Goal: Task Accomplishment & Management: Complete application form

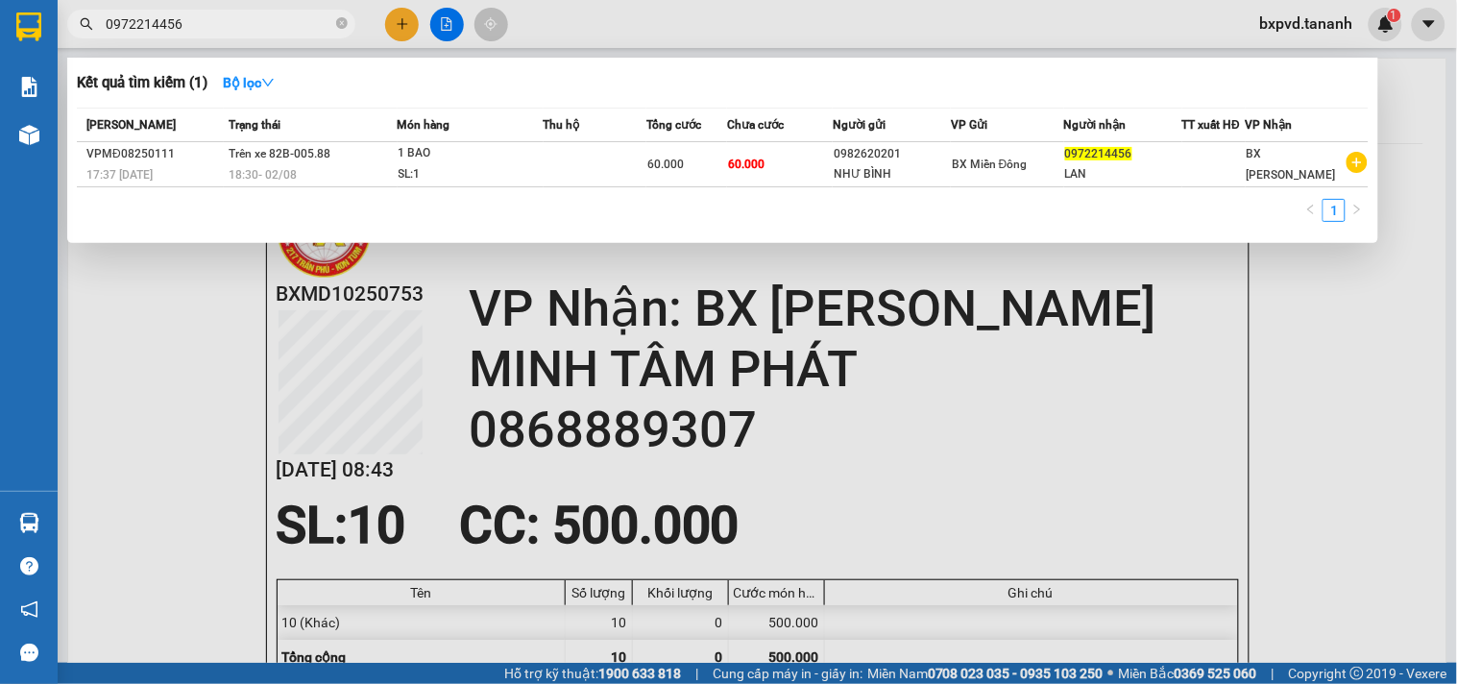
click at [394, 23] on div at bounding box center [728, 342] width 1457 height 684
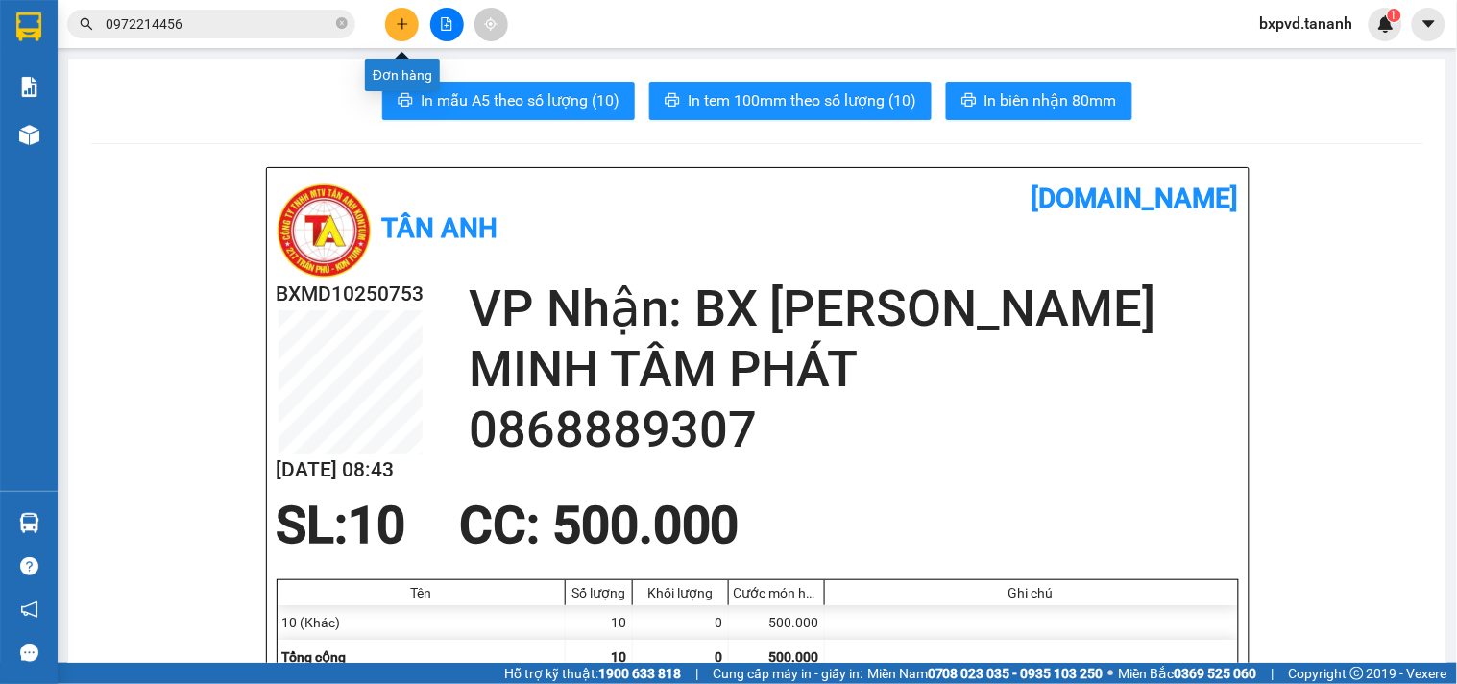
click at [401, 27] on icon "plus" at bounding box center [401, 23] width 1 height 11
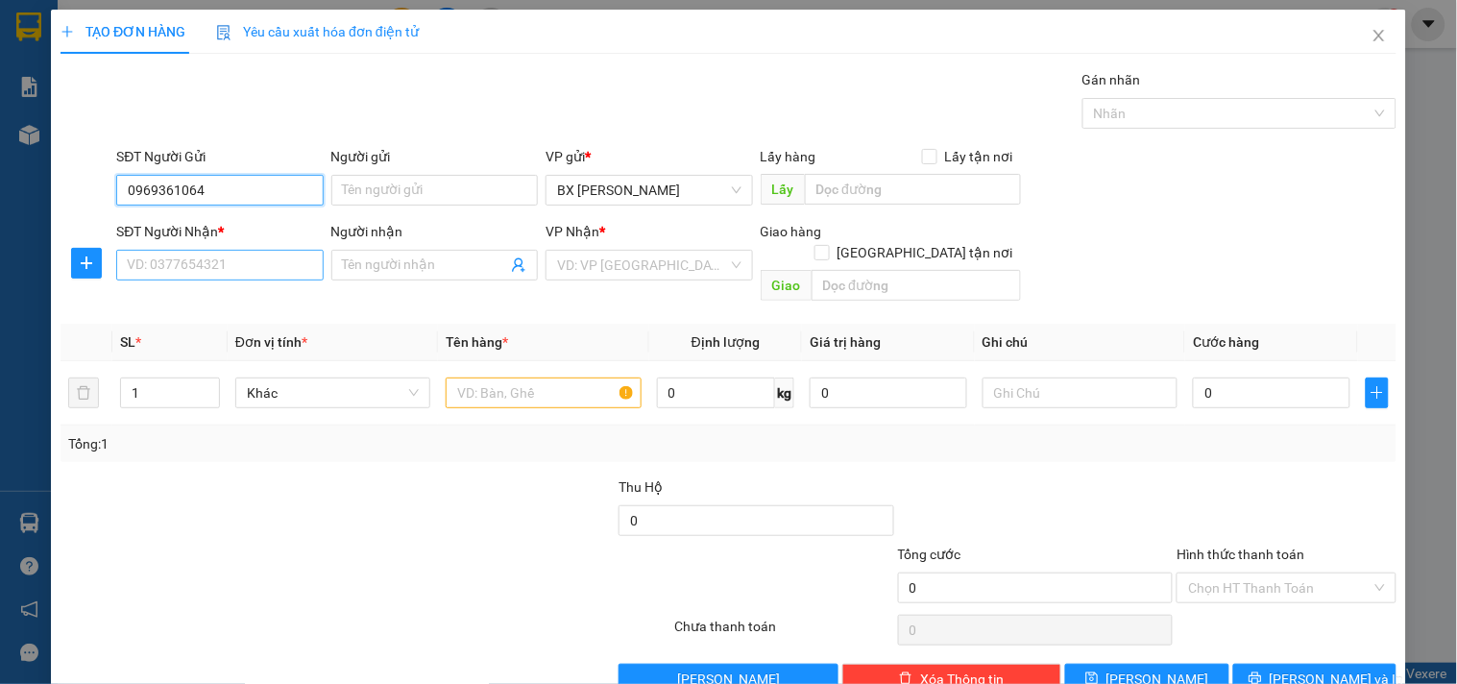
type input "0969361064"
click at [214, 272] on input "SĐT Người Nhận *" at bounding box center [219, 265] width 206 height 31
type input "0358362228"
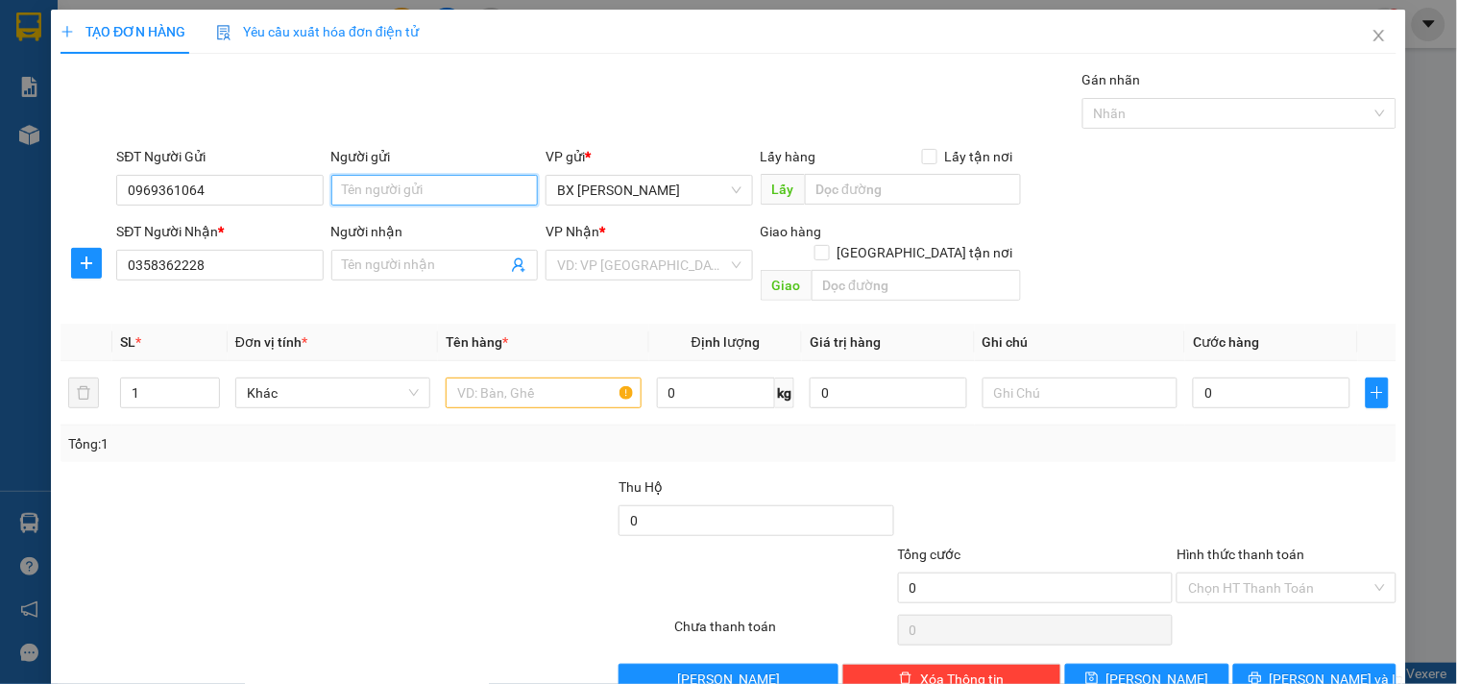
click at [397, 185] on input "Người gửi" at bounding box center [434, 190] width 206 height 31
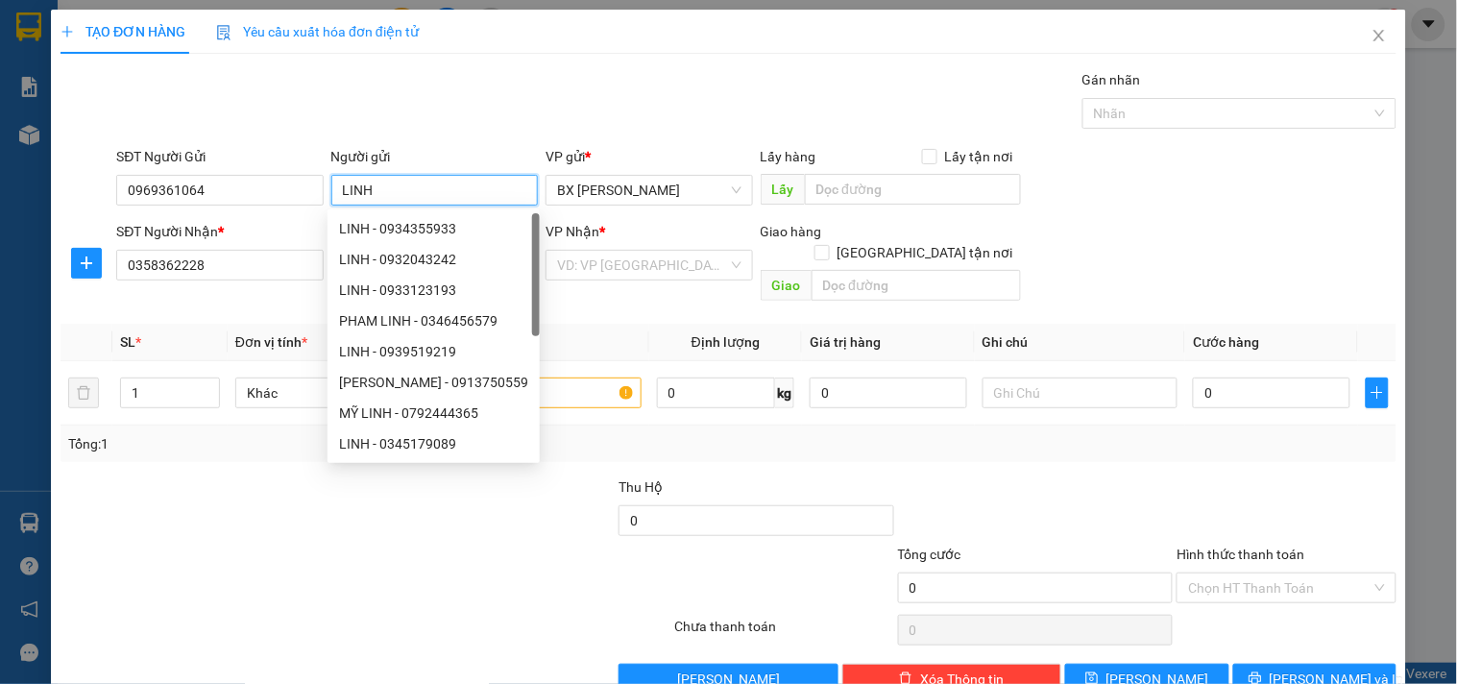
type input "LINH"
click at [403, 108] on div "Gán nhãn Nhãn" at bounding box center [756, 102] width 1288 height 67
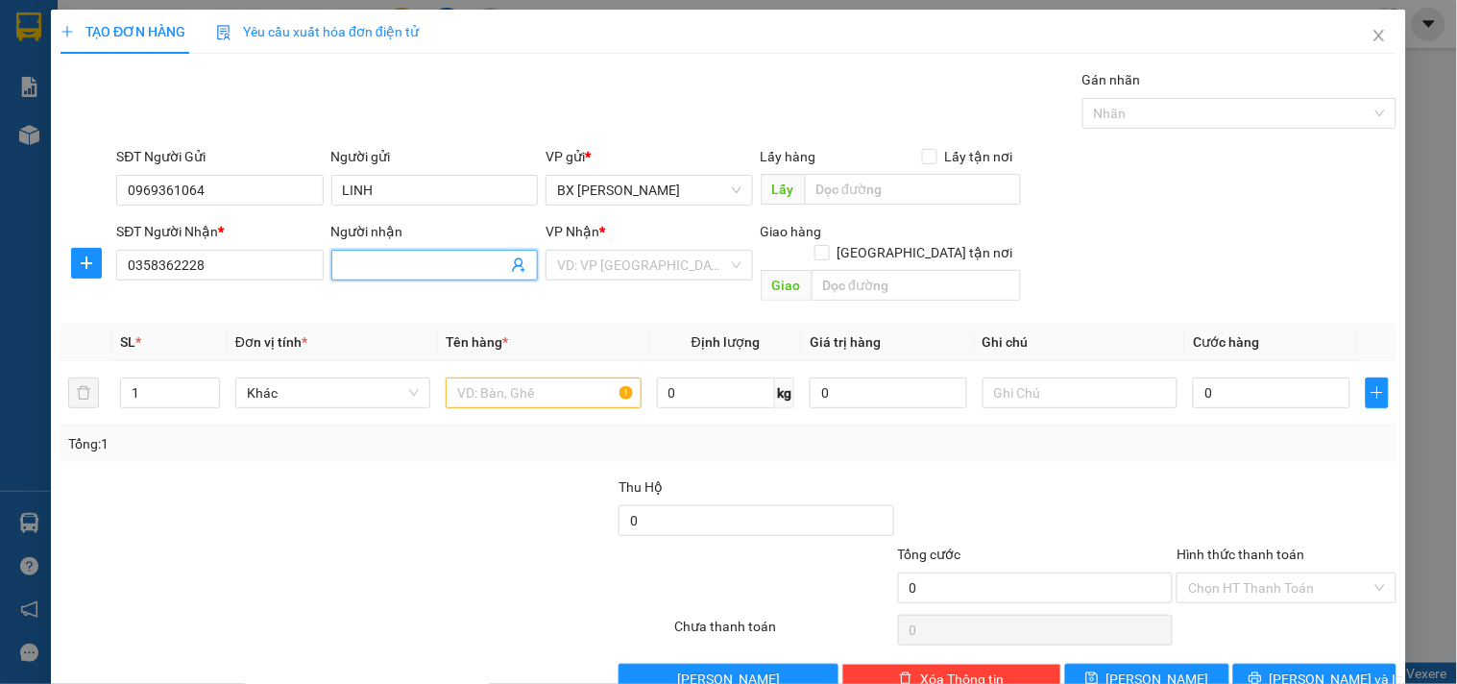
click at [413, 261] on input "Người nhận" at bounding box center [425, 264] width 164 height 21
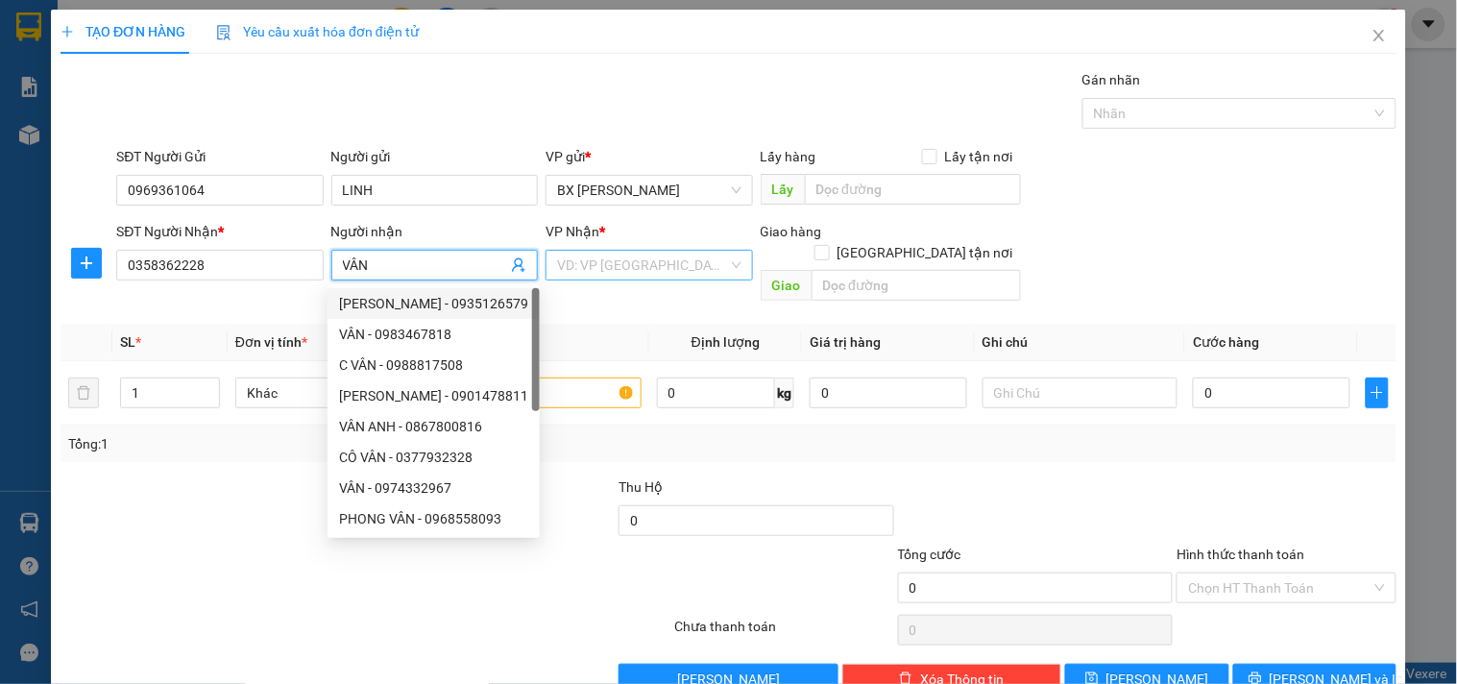
type input "VÂN"
click at [644, 263] on input "search" at bounding box center [642, 265] width 170 height 29
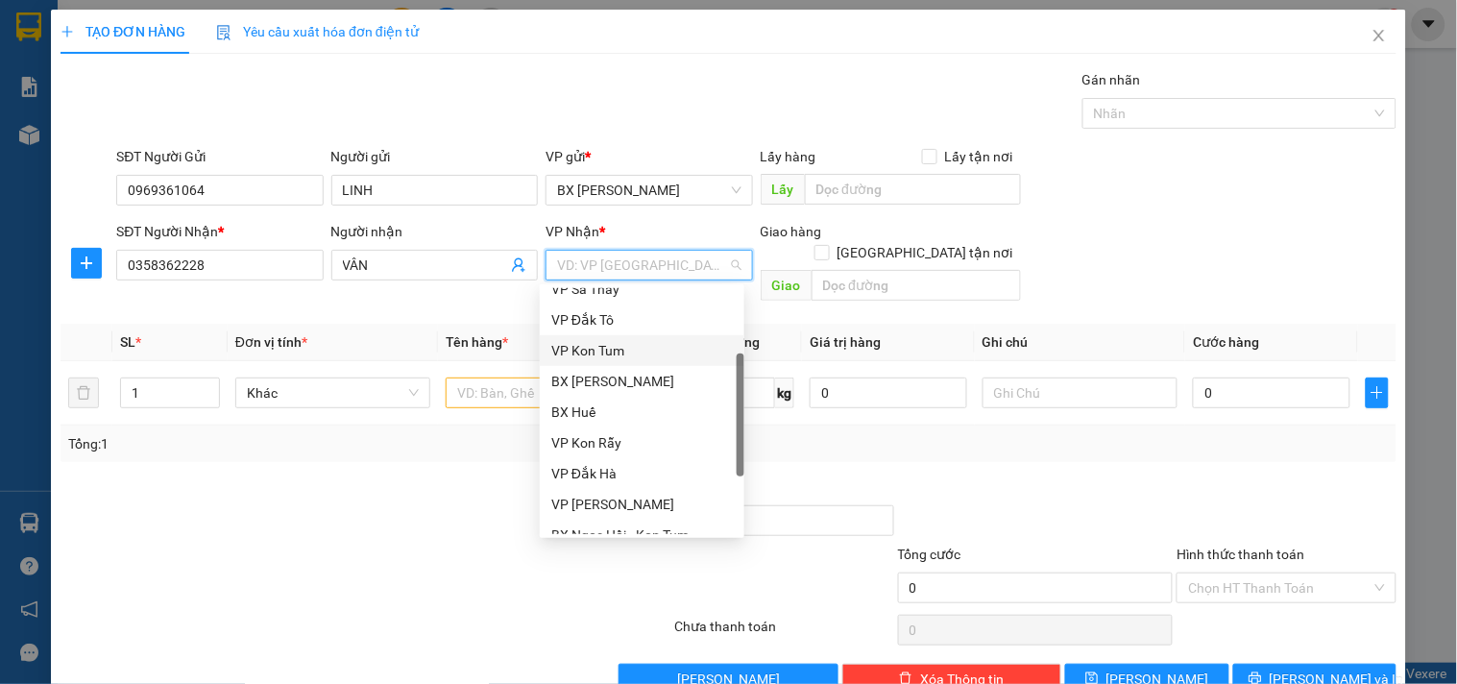
scroll to position [199, 0]
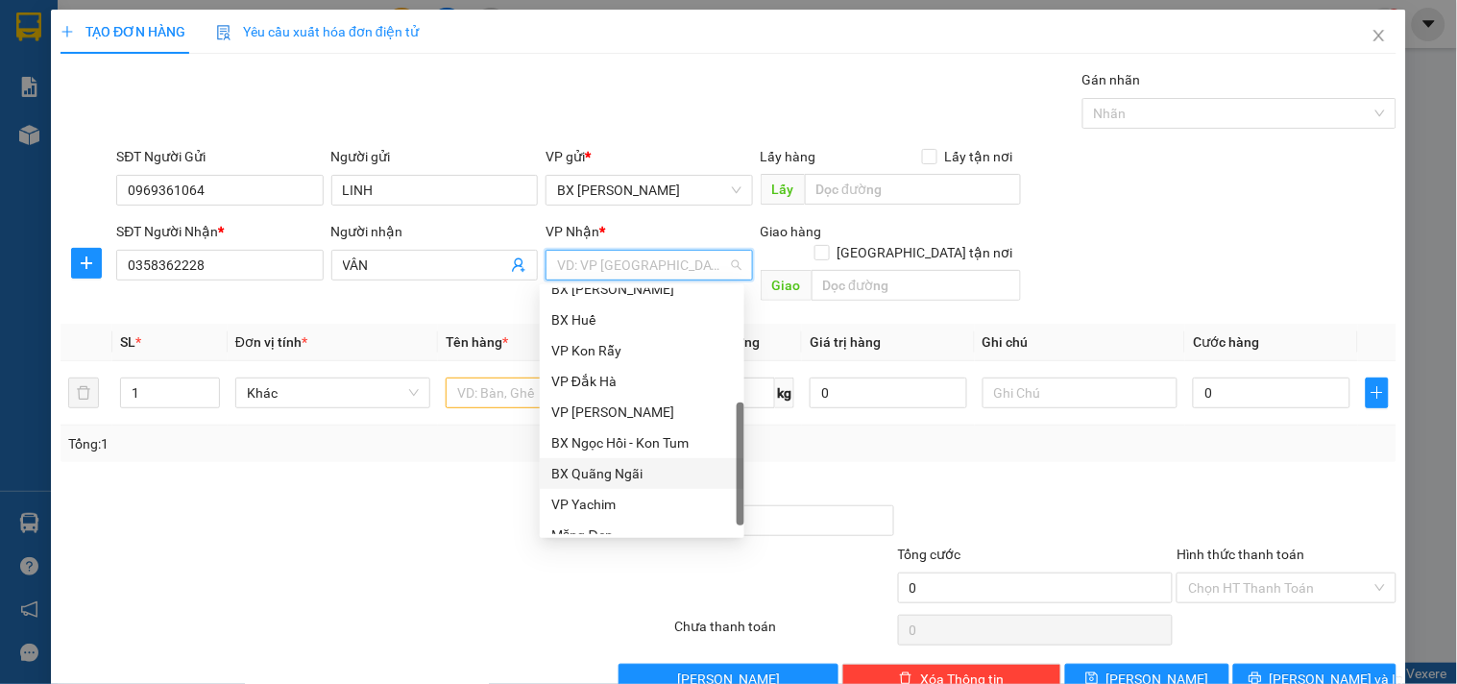
click at [629, 472] on div "BX Quãng Ngãi" at bounding box center [642, 473] width 182 height 21
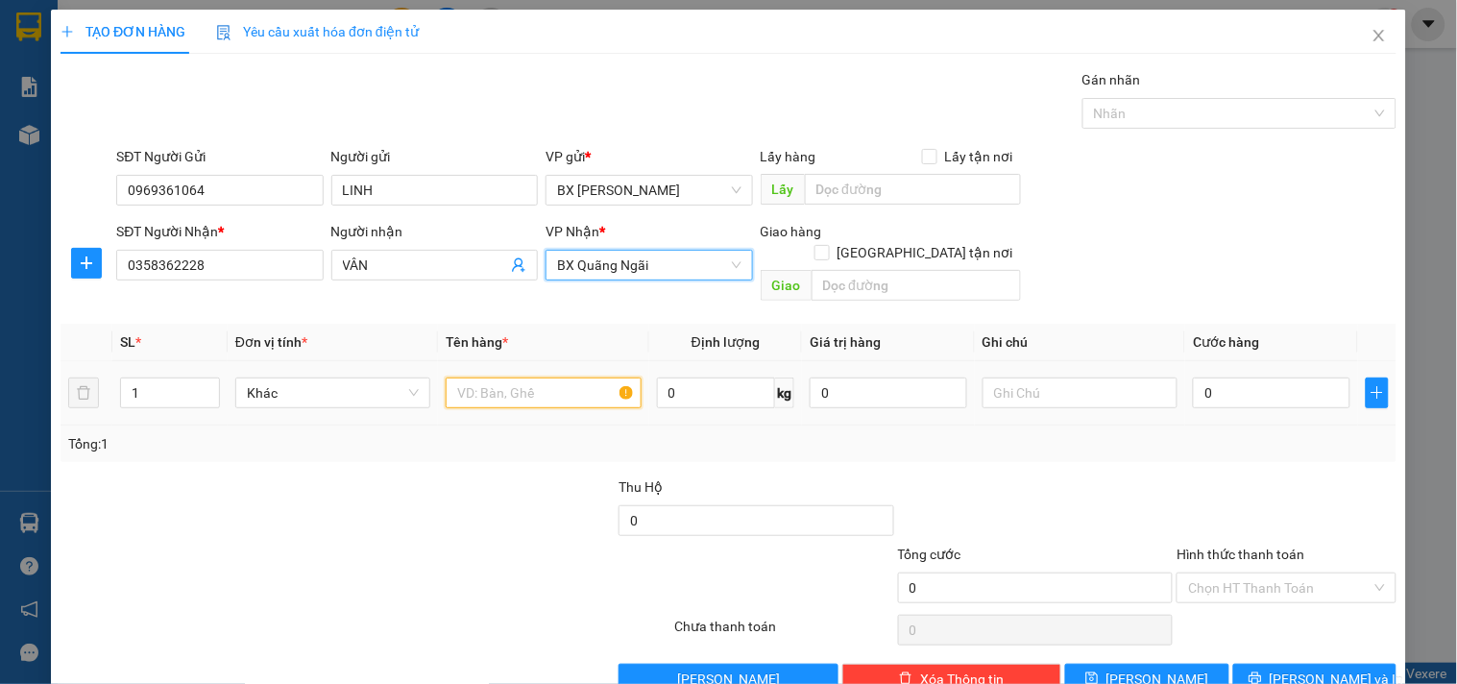
click at [529, 377] on input "text" at bounding box center [543, 392] width 195 height 31
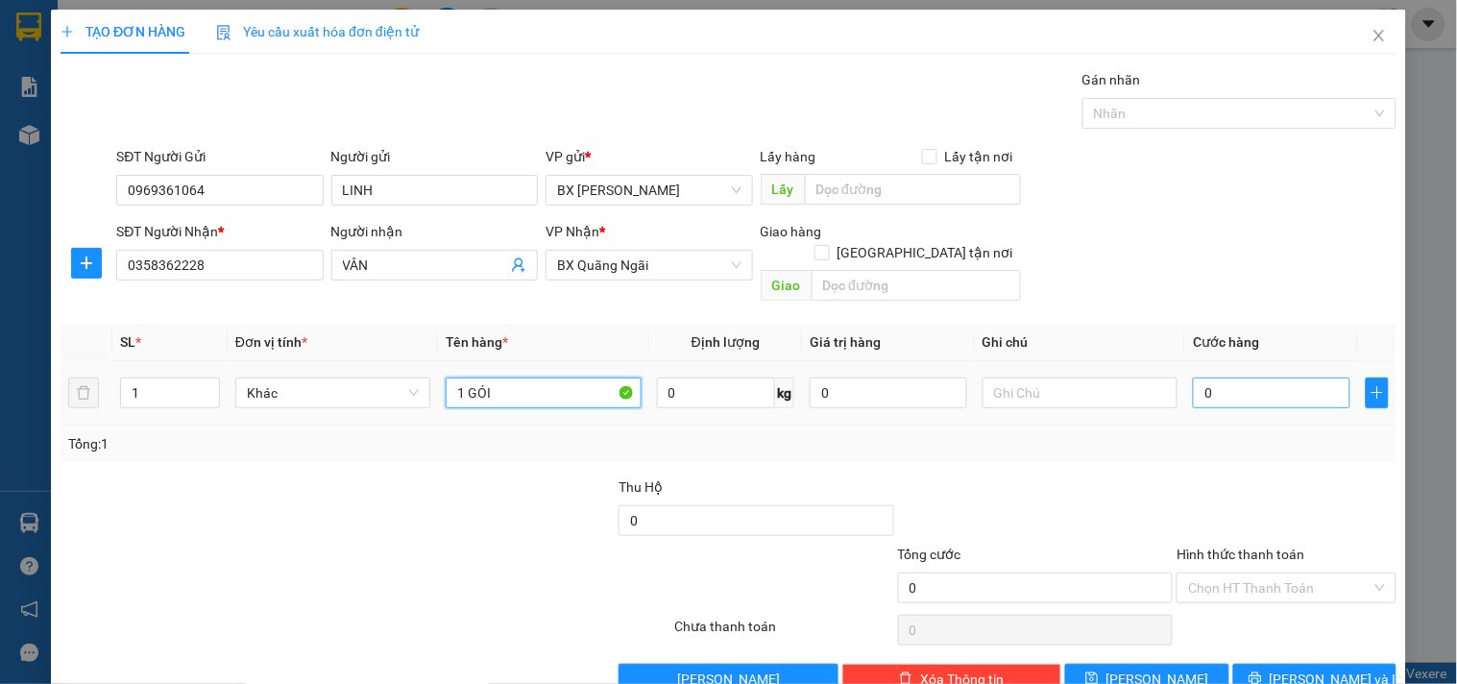
type input "1 GÓI"
click at [1234, 377] on input "0" at bounding box center [1271, 392] width 157 height 31
type input "3"
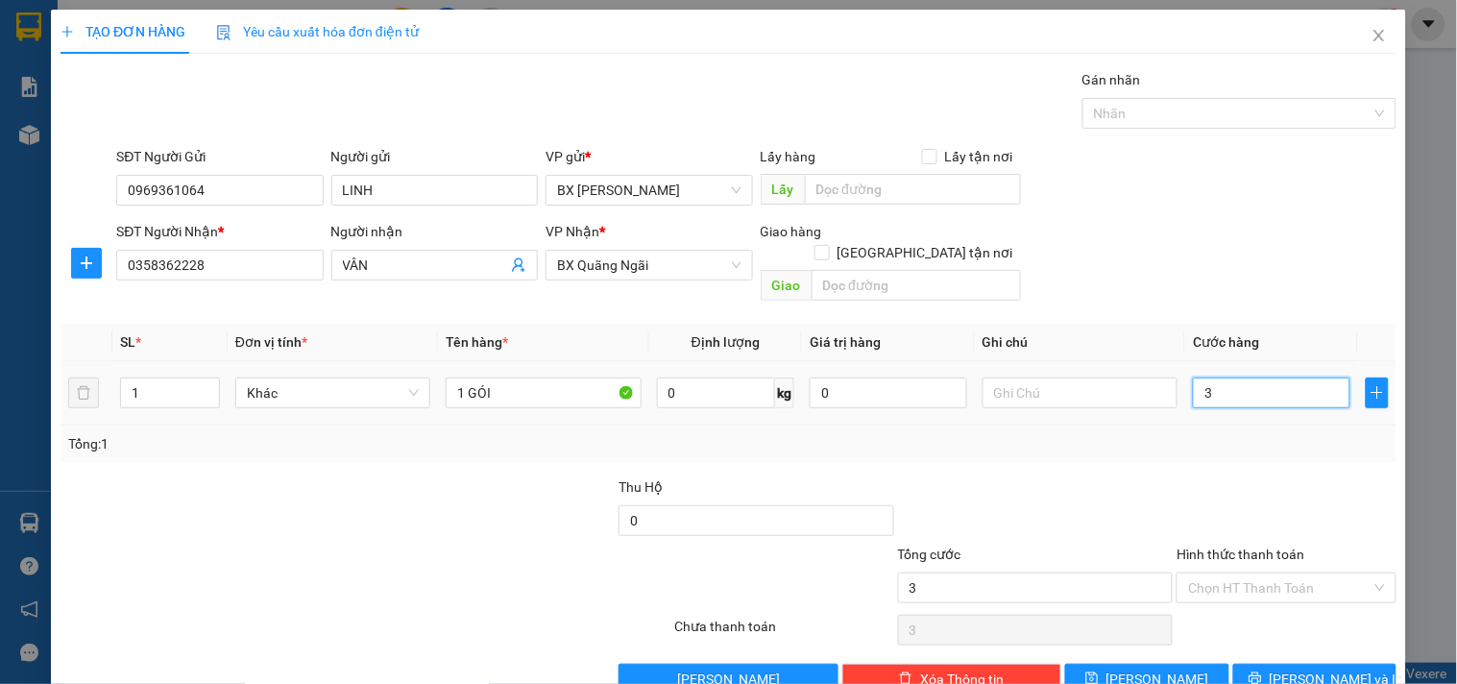
type input "30"
type input "30.000"
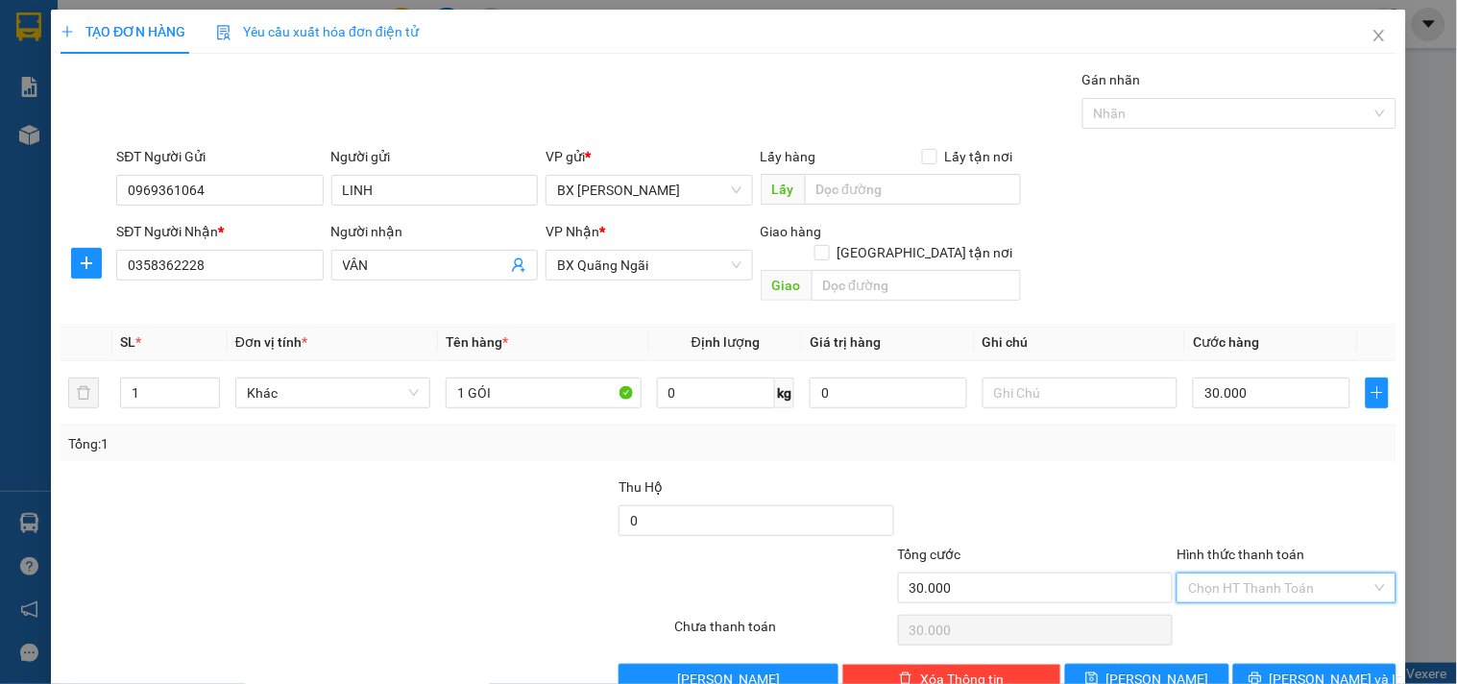
click at [1242, 573] on input "Hình thức thanh toán" at bounding box center [1279, 587] width 182 height 29
click at [1223, 435] on div "Tại văn phòng" at bounding box center [1274, 435] width 194 height 21
type input "0"
click at [1301, 669] on button "[PERSON_NAME] và In" at bounding box center [1314, 679] width 163 height 31
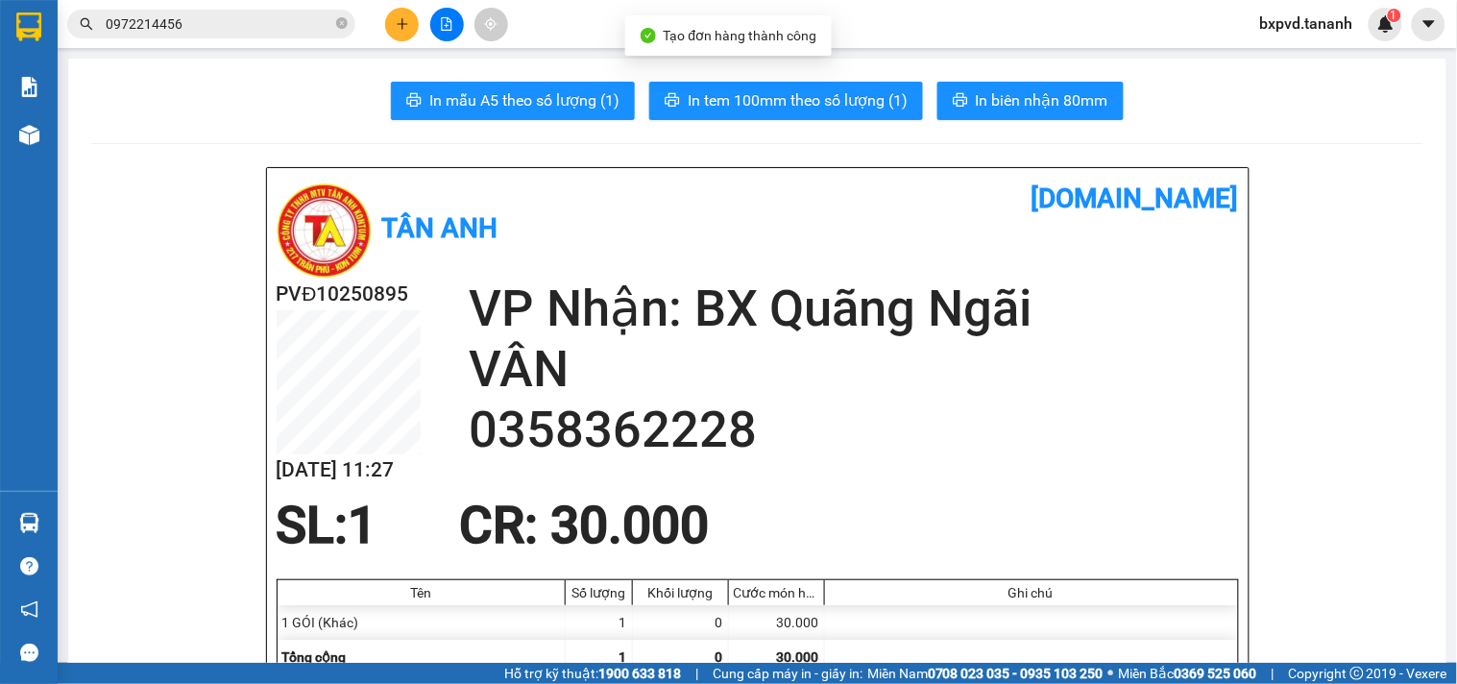
click at [1033, 98] on span "In biên nhận 80mm" at bounding box center [1042, 100] width 133 height 24
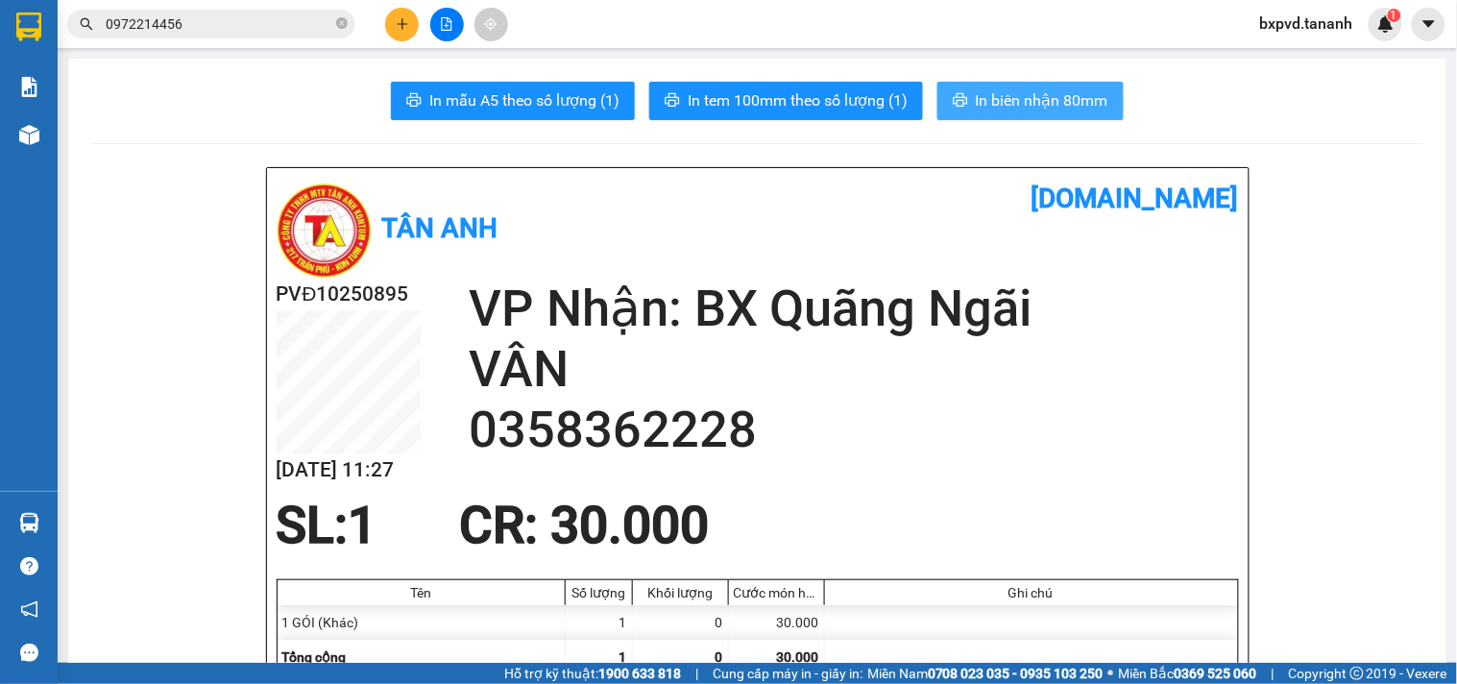
click at [962, 88] on button "In biên nhận 80mm" at bounding box center [1030, 101] width 186 height 38
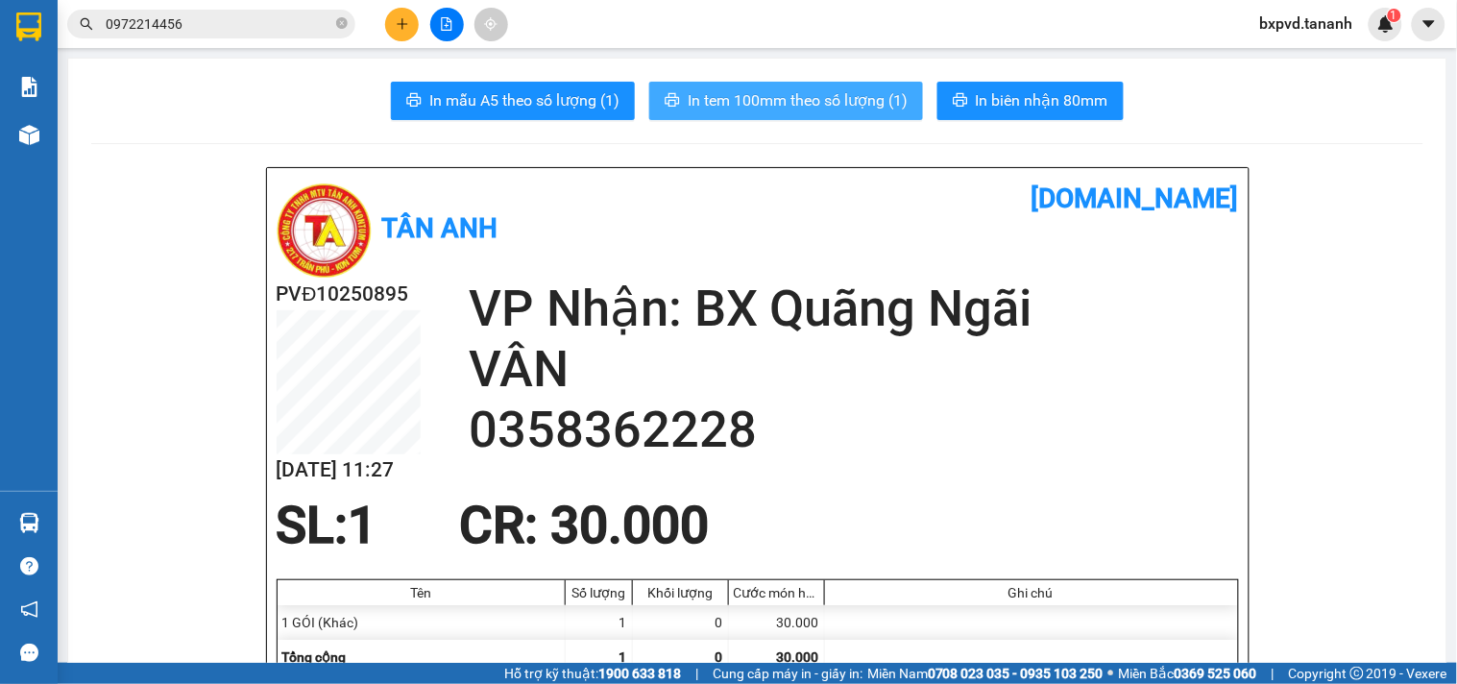
click at [811, 93] on span "In tem 100mm theo số lượng (1)" at bounding box center [798, 100] width 220 height 24
